Goal: Task Accomplishment & Management: Manage account settings

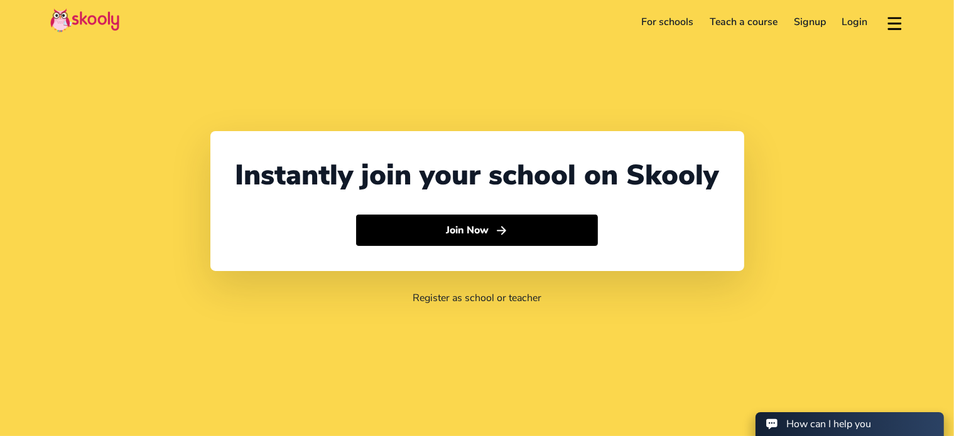
select select "27"
select select "[GEOGRAPHIC_DATA]"
select select "[GEOGRAPHIC_DATA]/[GEOGRAPHIC_DATA]"
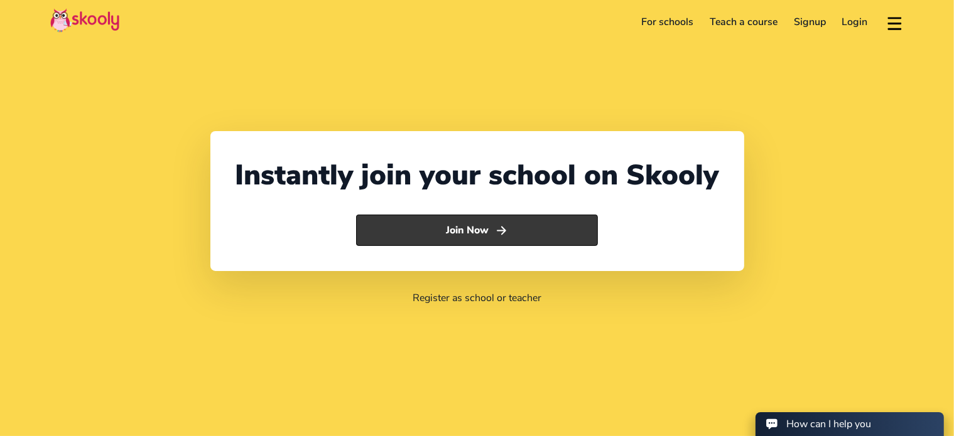
click at [487, 237] on button "Join Now" at bounding box center [477, 230] width 242 height 31
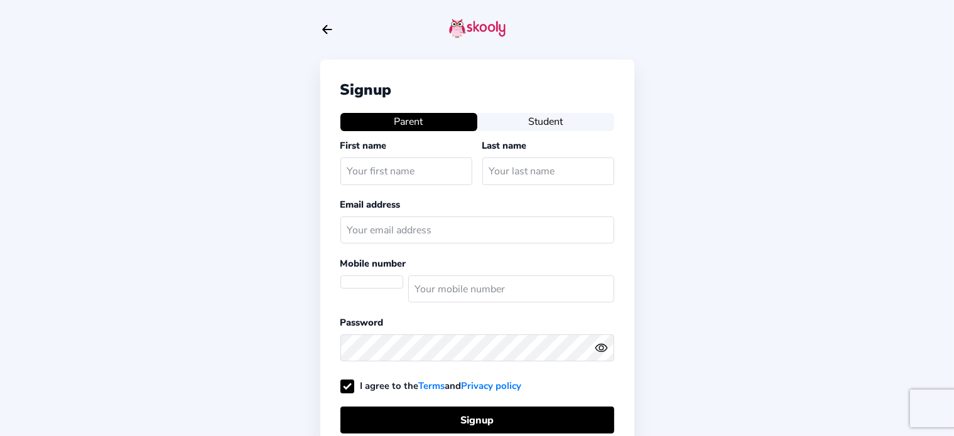
select select "ZA"
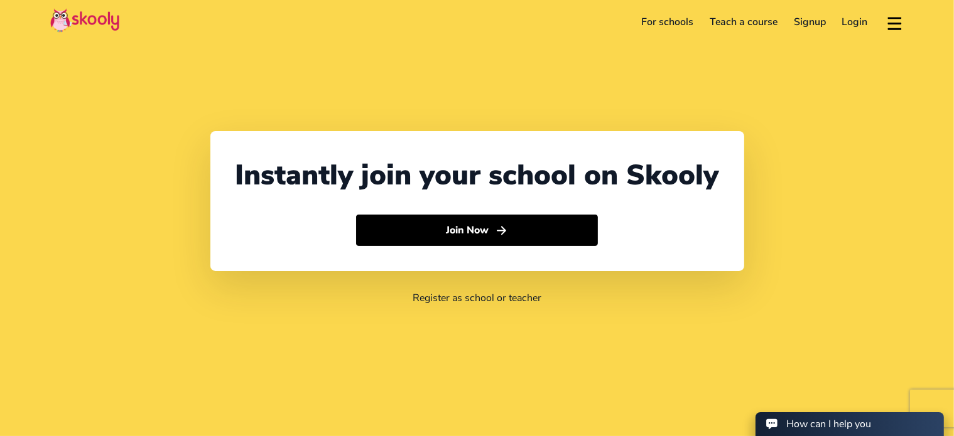
select select "27"
select select "[GEOGRAPHIC_DATA]"
select select "[GEOGRAPHIC_DATA]/[GEOGRAPHIC_DATA]"
click at [858, 23] on link "Login" at bounding box center [855, 22] width 42 height 20
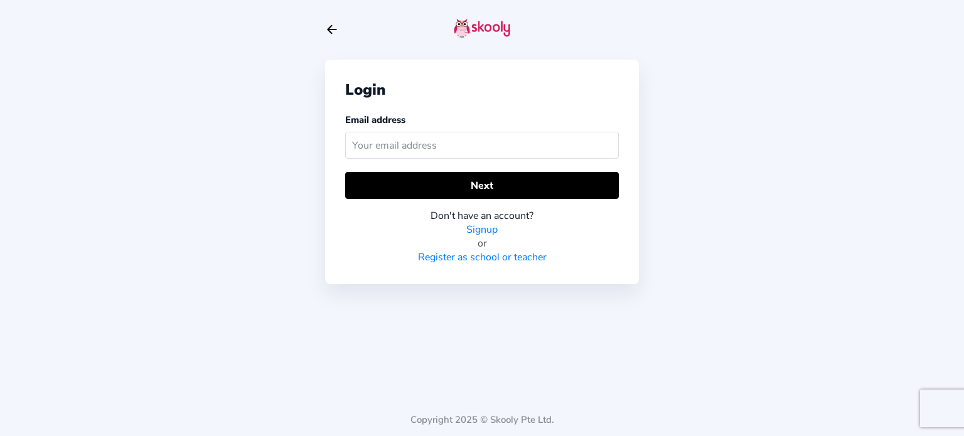
click at [374, 139] on input "text" at bounding box center [482, 145] width 274 height 27
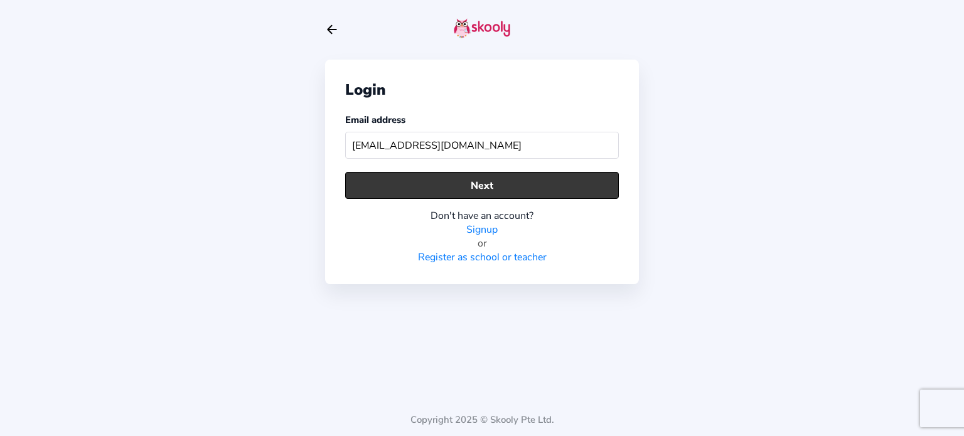
type input "principal@ahavahouse.co.za"
click at [485, 175] on button "Next" at bounding box center [482, 185] width 274 height 27
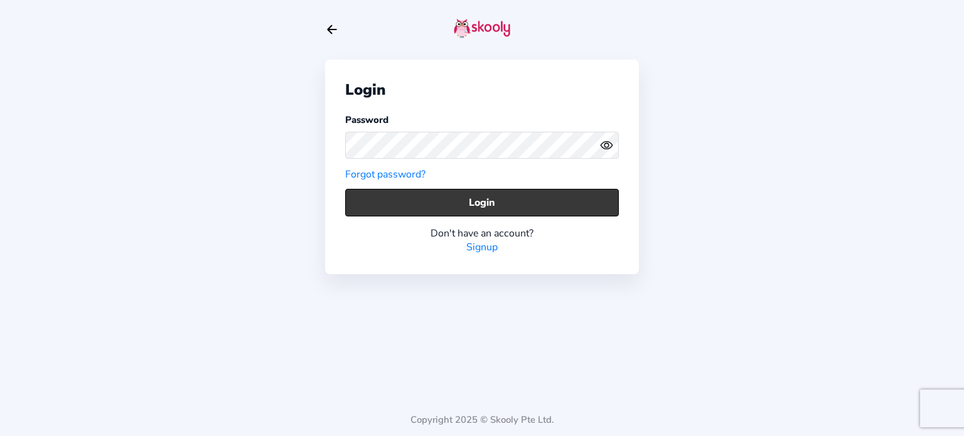
click at [458, 209] on button "Login" at bounding box center [482, 202] width 274 height 27
click at [345, 189] on button "Login" at bounding box center [482, 202] width 274 height 27
